Goal: Transaction & Acquisition: Download file/media

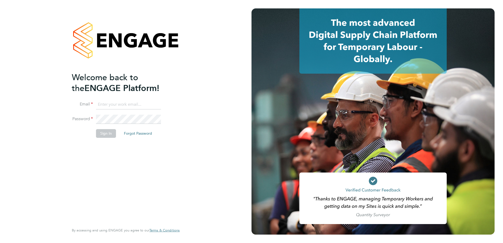
type input "accounts@conceptresources.co.uk"
click at [104, 134] on button "Sign In" at bounding box center [106, 133] width 20 height 8
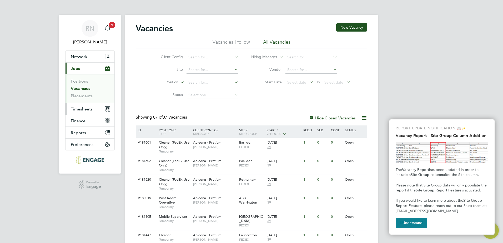
click at [82, 109] on span "Timesheets" at bounding box center [82, 109] width 22 height 5
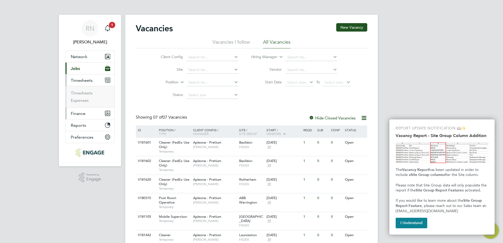
click at [80, 114] on span "Finance" at bounding box center [78, 113] width 15 height 5
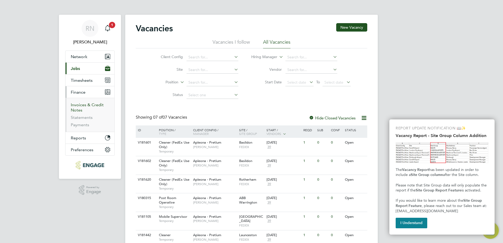
click at [80, 107] on link "Invoices & Credit Notes" at bounding box center [87, 107] width 33 height 10
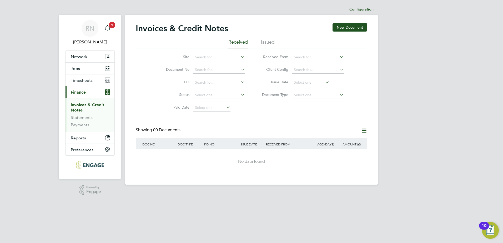
click at [266, 44] on li "Issued" at bounding box center [268, 43] width 14 height 9
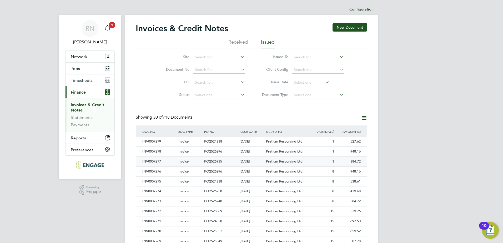
click at [355, 161] on div "384.72" at bounding box center [349, 162] width 27 height 10
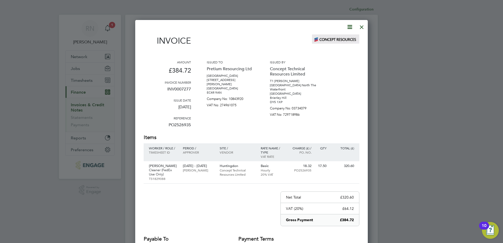
click at [351, 29] on icon at bounding box center [350, 27] width 7 height 7
click at [332, 39] on li "Download Invoice" at bounding box center [334, 39] width 36 height 7
click at [371, 23] on div at bounding box center [251, 121] width 503 height 243
click at [364, 26] on div at bounding box center [361, 25] width 9 height 9
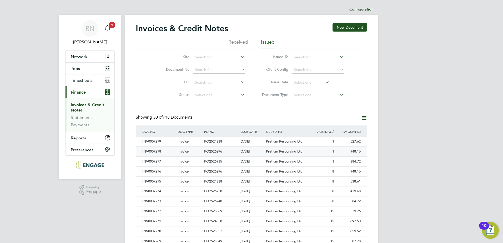
click at [157, 151] on div "INV0007278" at bounding box center [158, 152] width 35 height 10
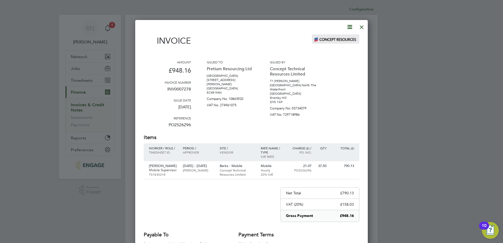
click at [349, 25] on icon at bounding box center [350, 27] width 7 height 7
click at [333, 39] on li "Download Invoice" at bounding box center [334, 39] width 36 height 7
click at [370, 20] on div at bounding box center [251, 121] width 503 height 243
click at [361, 26] on div at bounding box center [361, 25] width 9 height 9
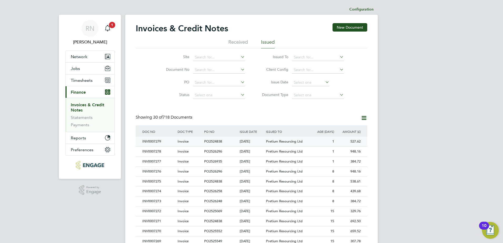
click at [154, 141] on div "INV0007279" at bounding box center [158, 142] width 35 height 10
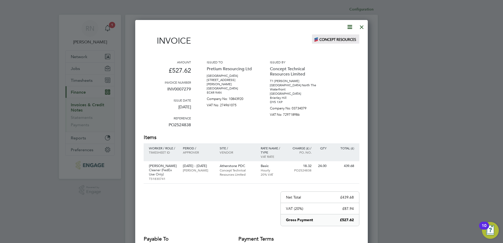
click at [349, 27] on icon at bounding box center [350, 27] width 7 height 7
click at [338, 39] on li "Download Invoice" at bounding box center [334, 39] width 36 height 7
